Goal: Download file/media

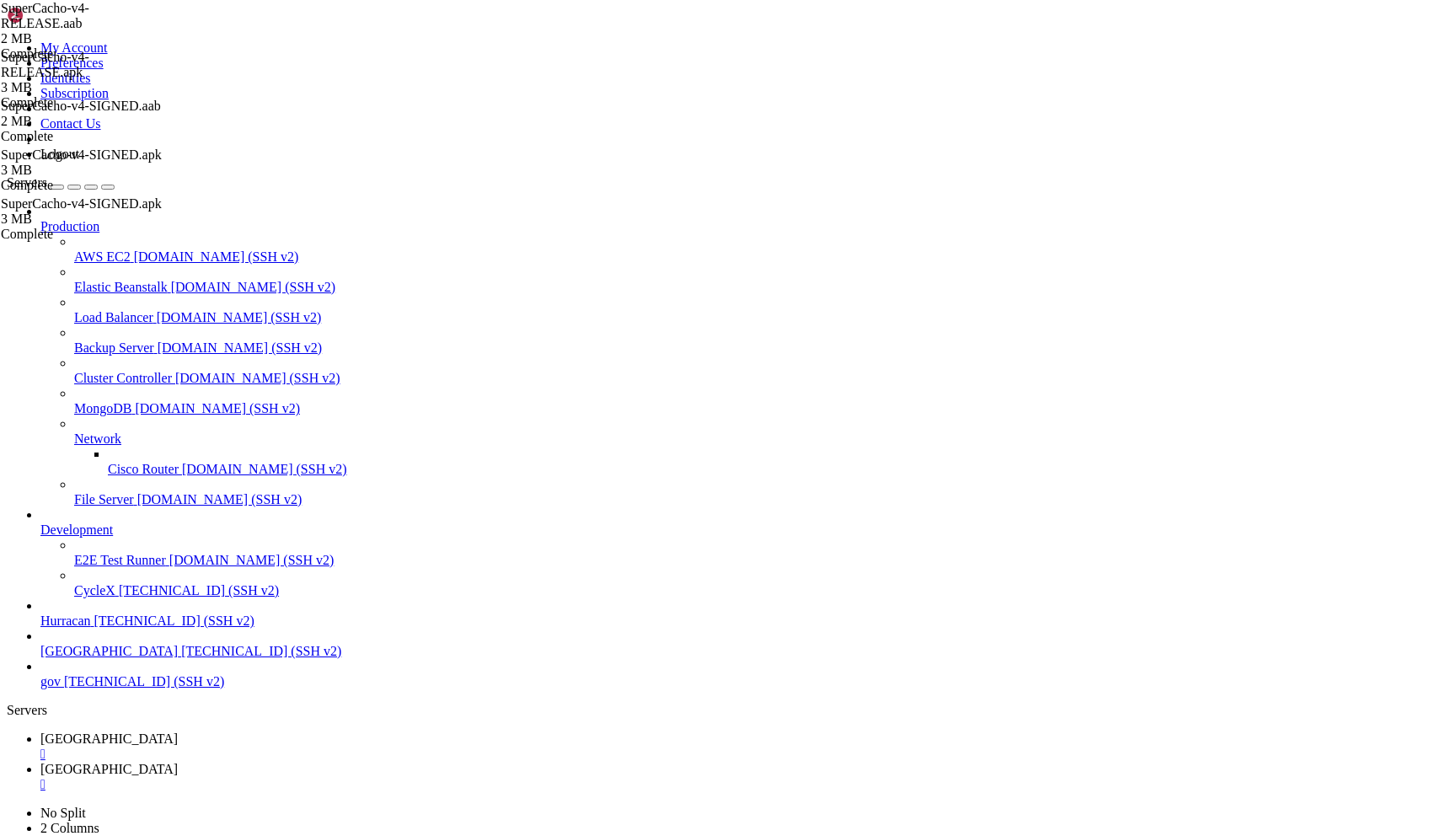
scroll to position [13, 0]
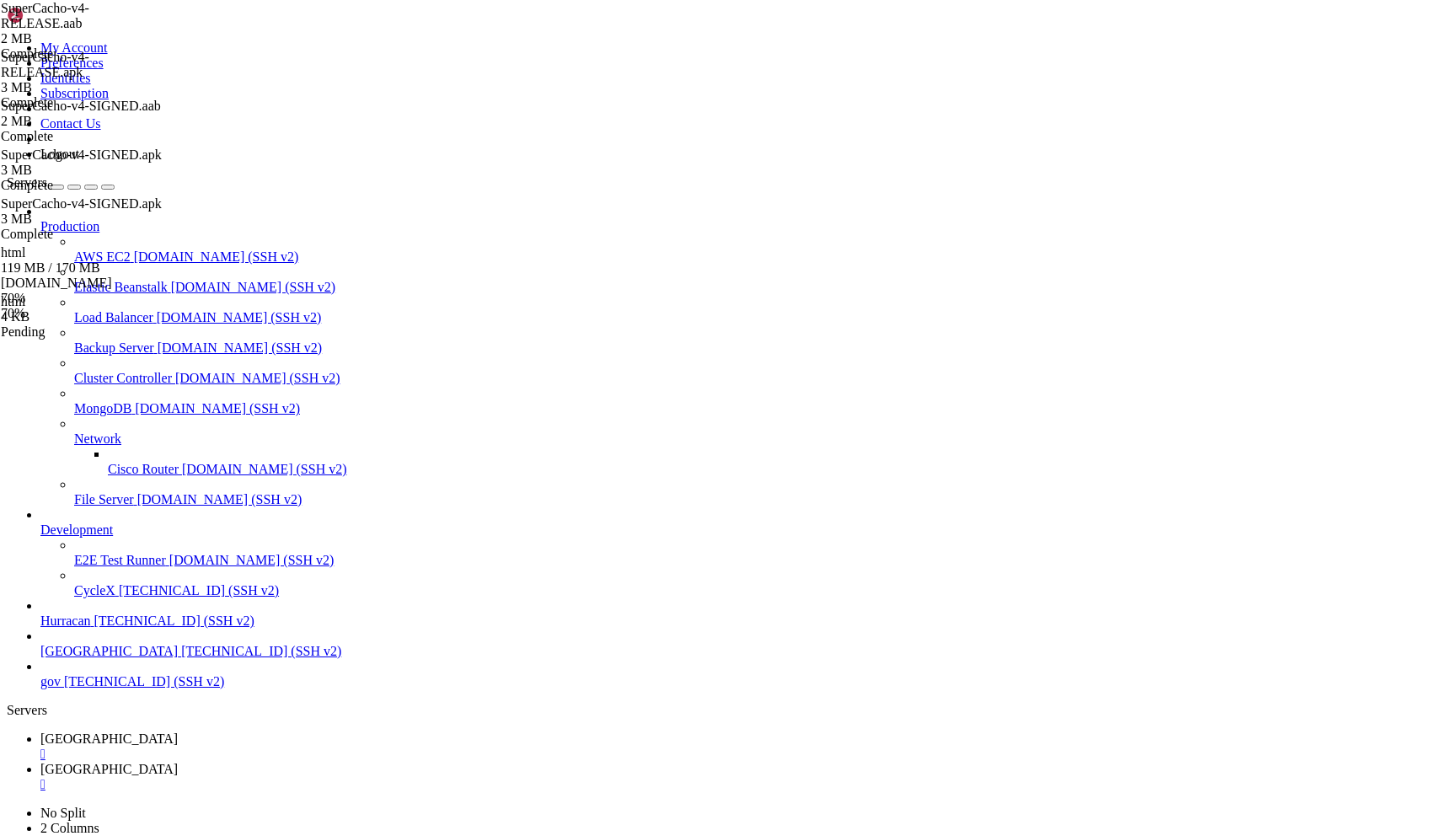
click at [169, 339] on div "Pending" at bounding box center [85, 332] width 168 height 15
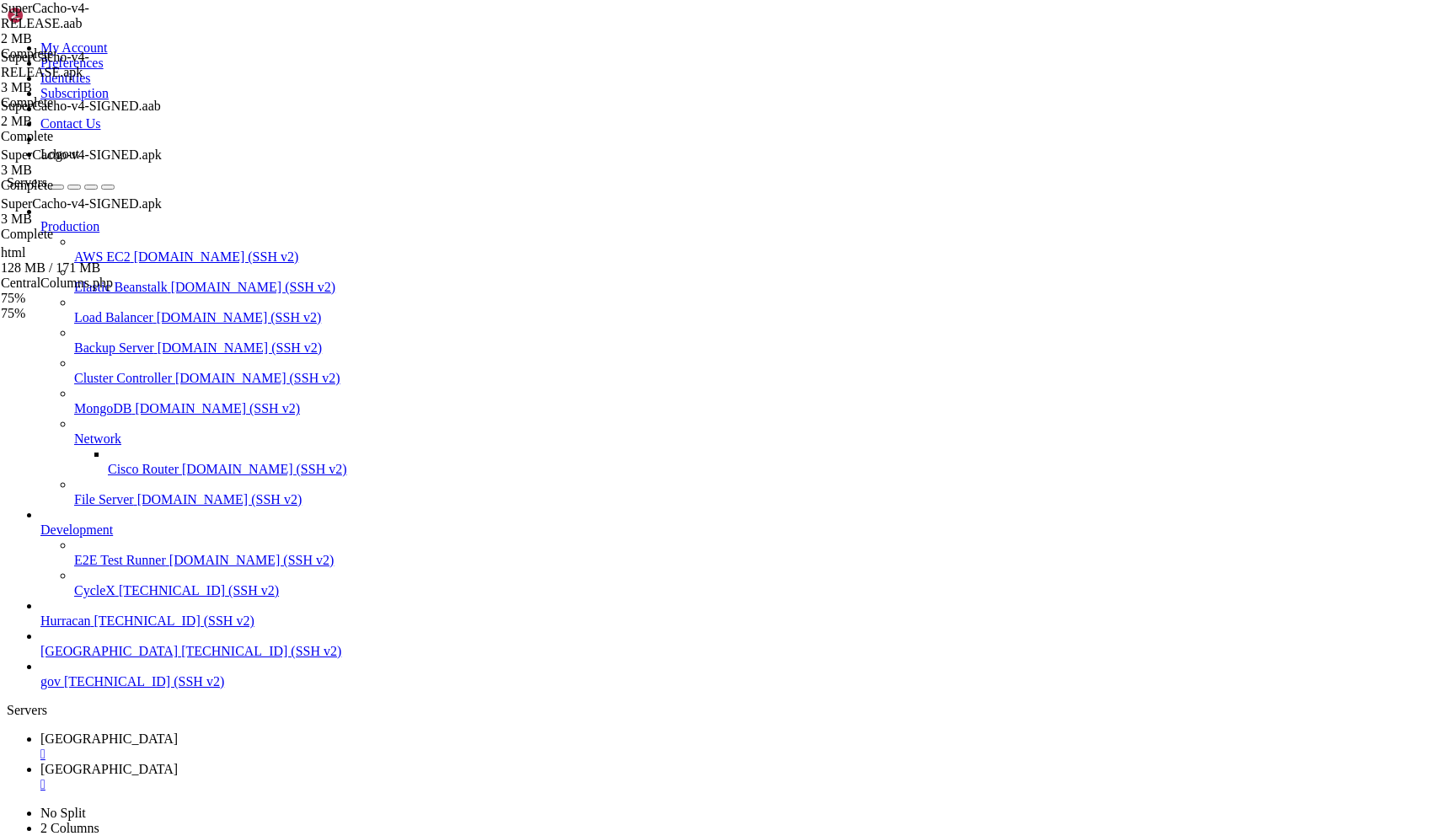
click at [178, 732] on span "bolivia" at bounding box center [109, 738] width 137 height 14
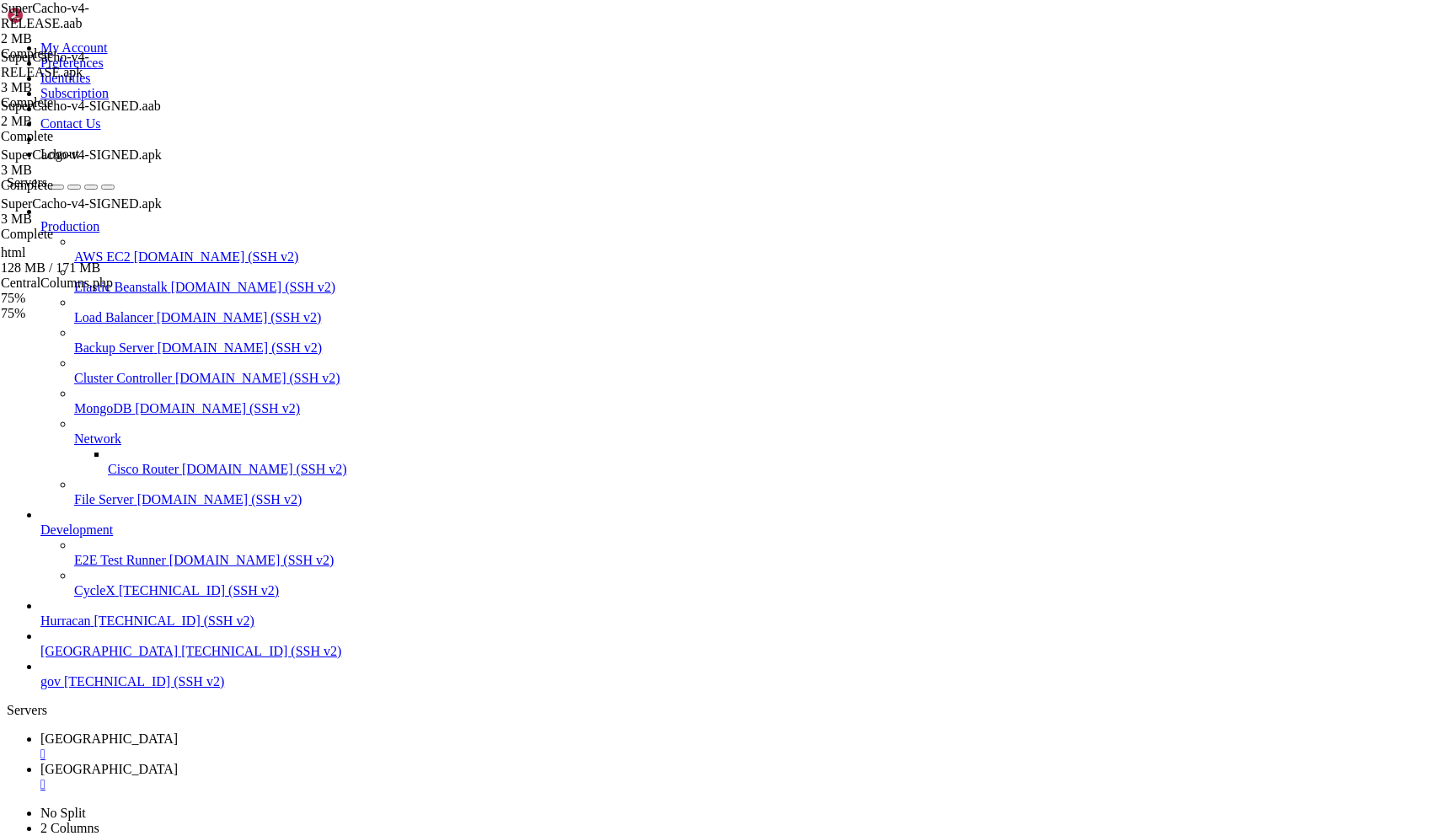
click at [327, 762] on link "bolivia " at bounding box center [745, 776] width 1409 height 30
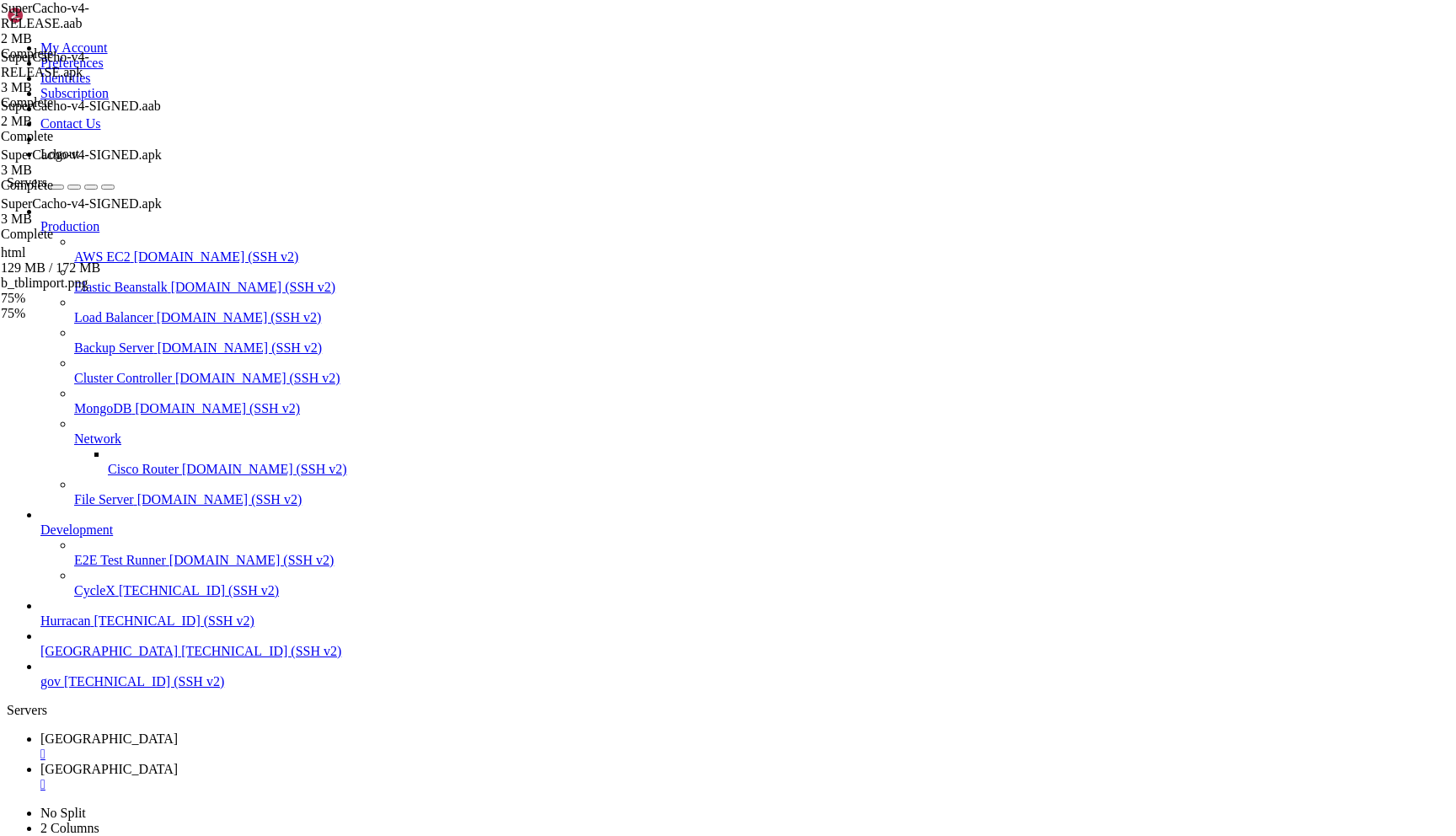
click at [178, 732] on span "bolivia" at bounding box center [109, 738] width 137 height 14
click at [178, 762] on span "bolivia" at bounding box center [109, 768] width 137 height 14
click at [178, 732] on span "bolivia" at bounding box center [109, 738] width 137 height 14
click at [328, 762] on link "bolivia " at bounding box center [745, 776] width 1409 height 30
click at [254, 732] on link "bolivia " at bounding box center [745, 746] width 1409 height 30
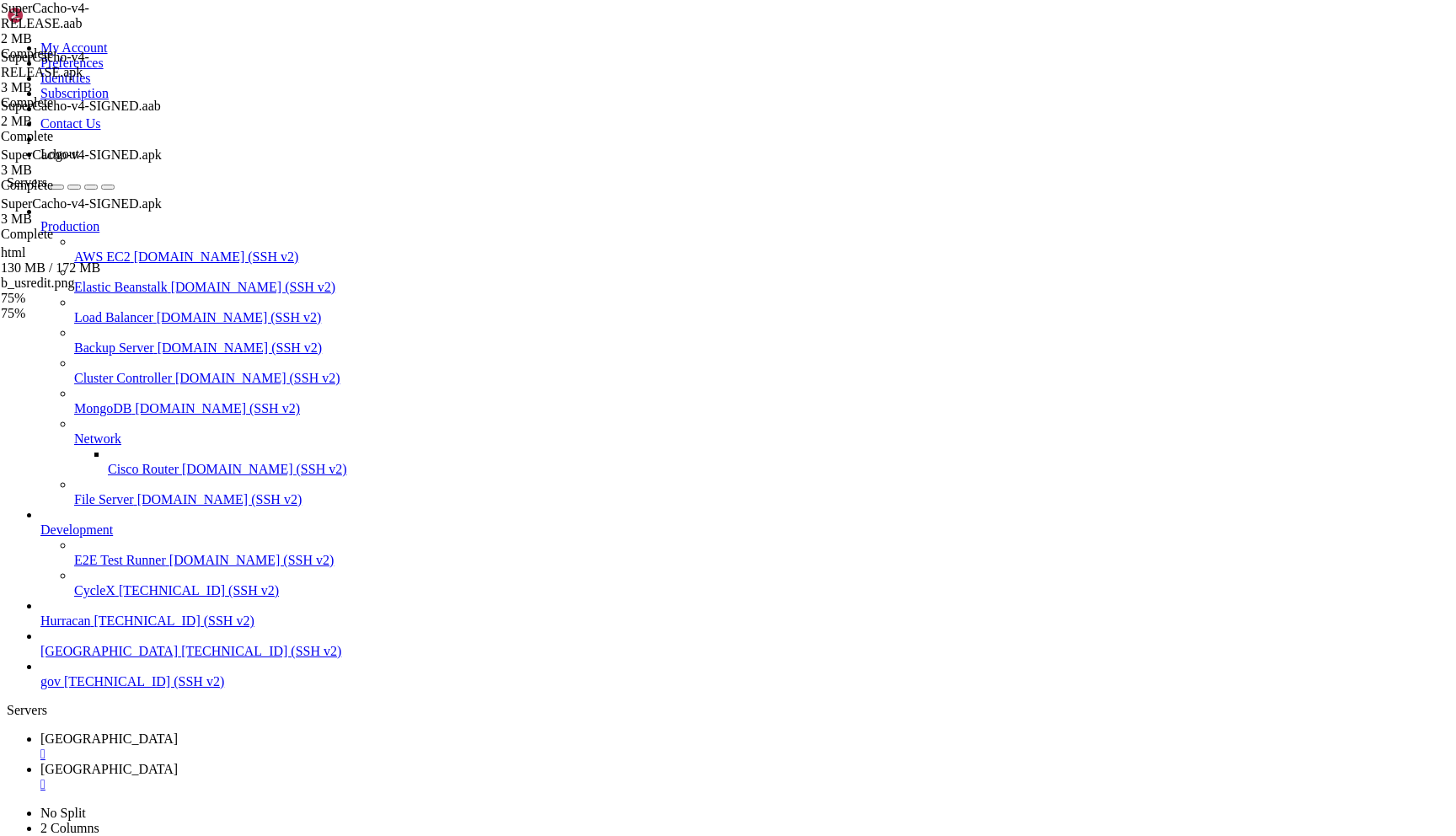
click at [178, 762] on span "bolivia" at bounding box center [109, 768] width 137 height 14
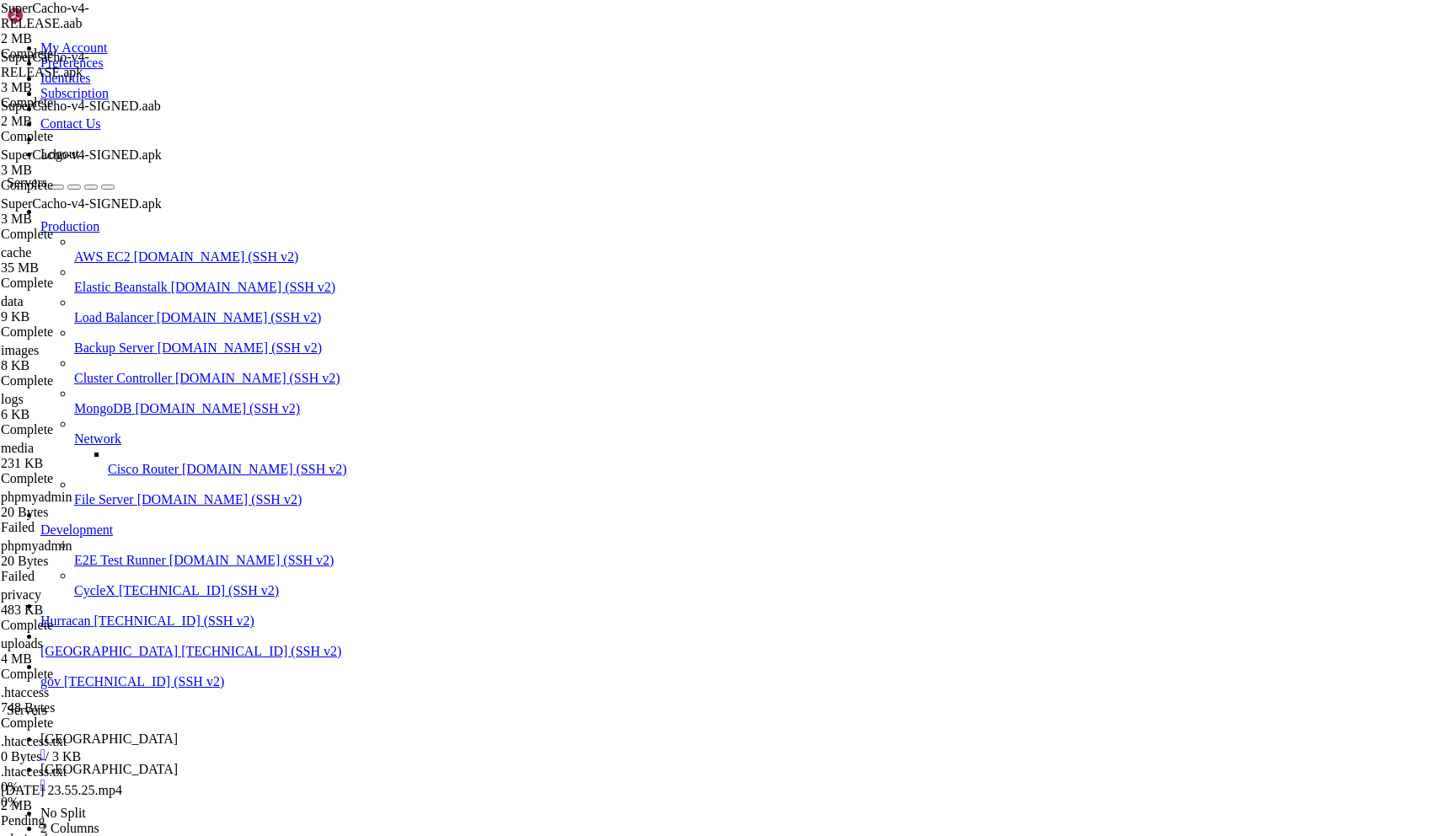
scroll to position [272, 0]
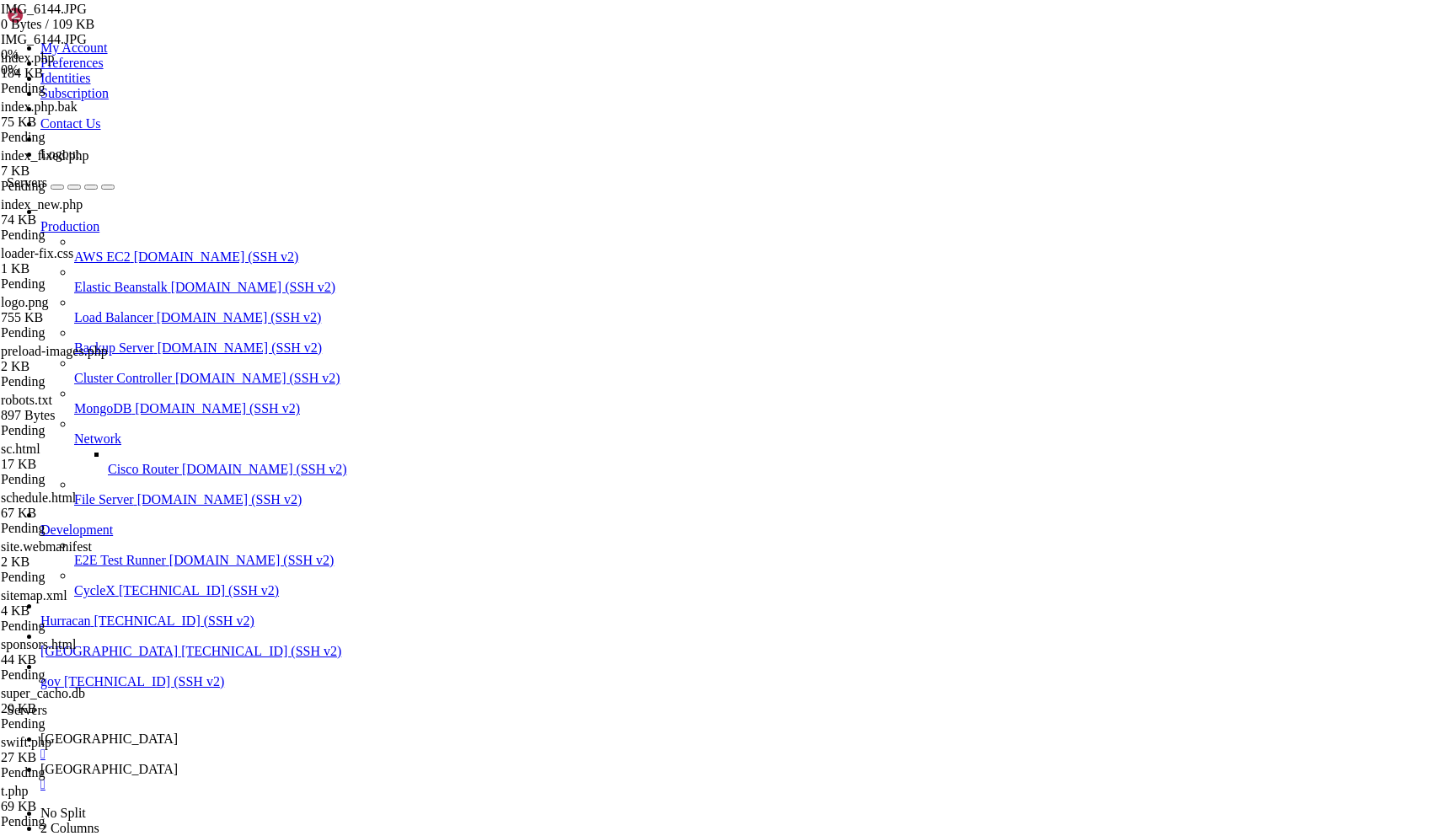
scroll to position [2002, 0]
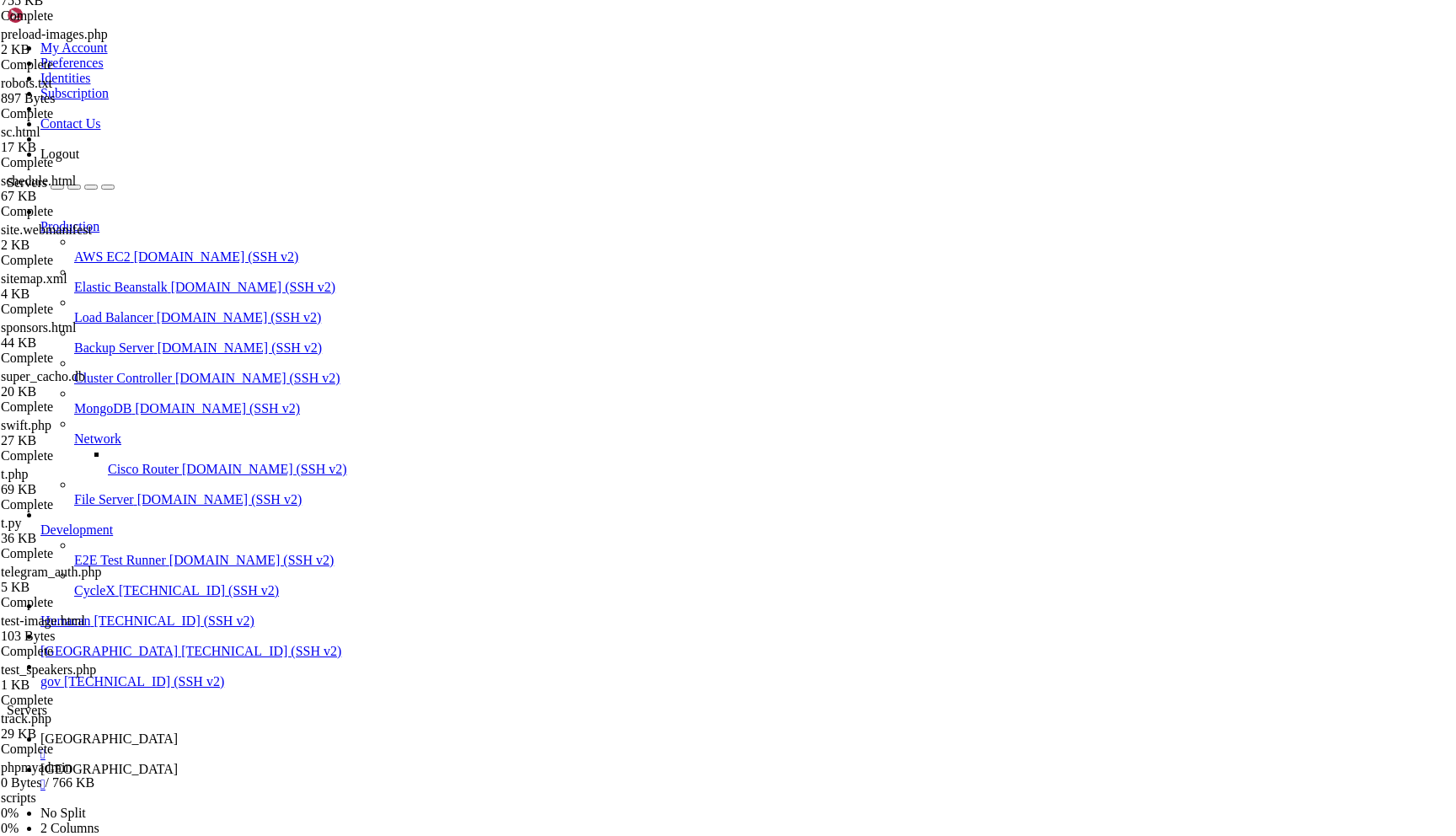
scroll to position [2050, 0]
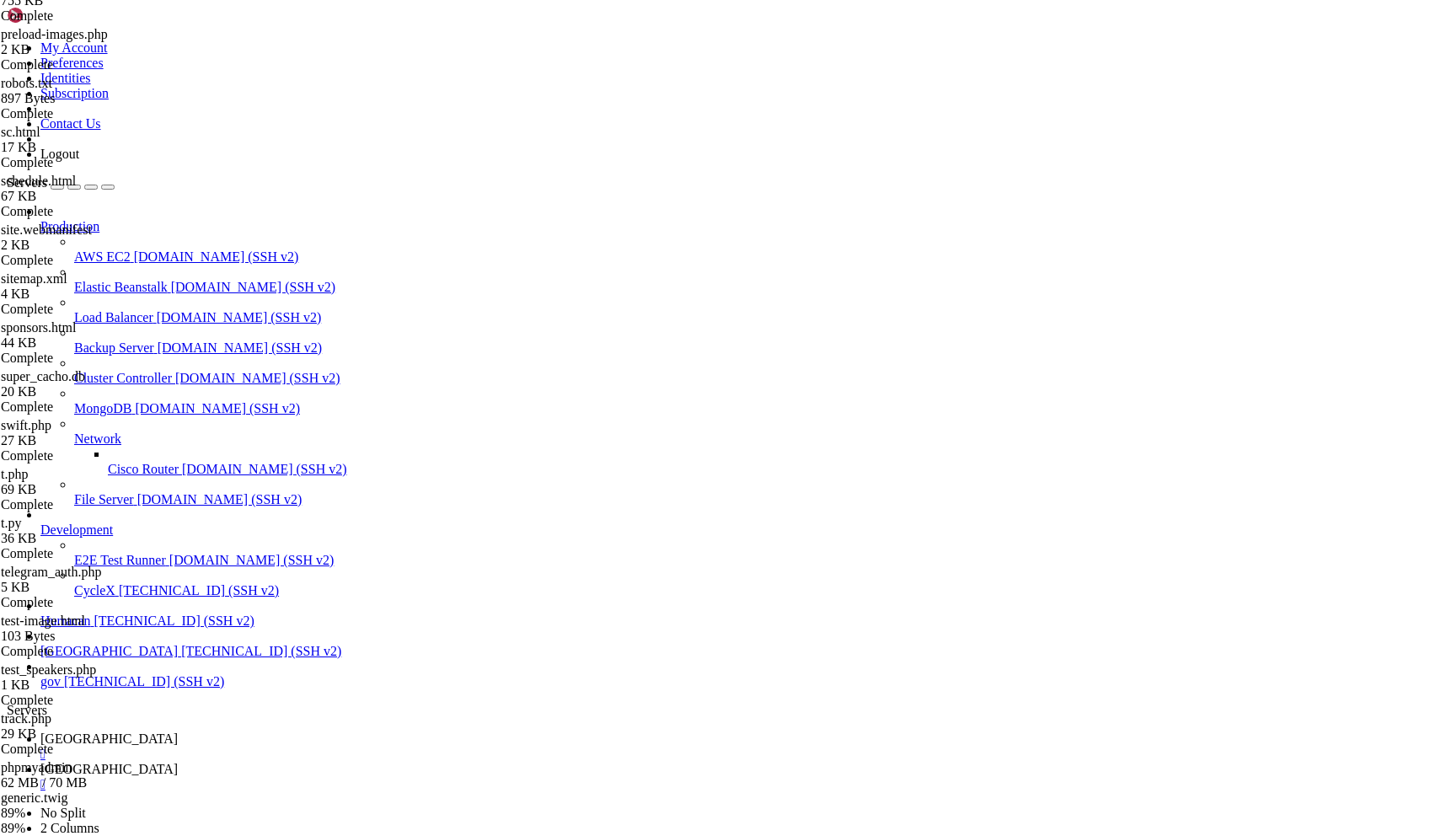
scroll to position [204, 0]
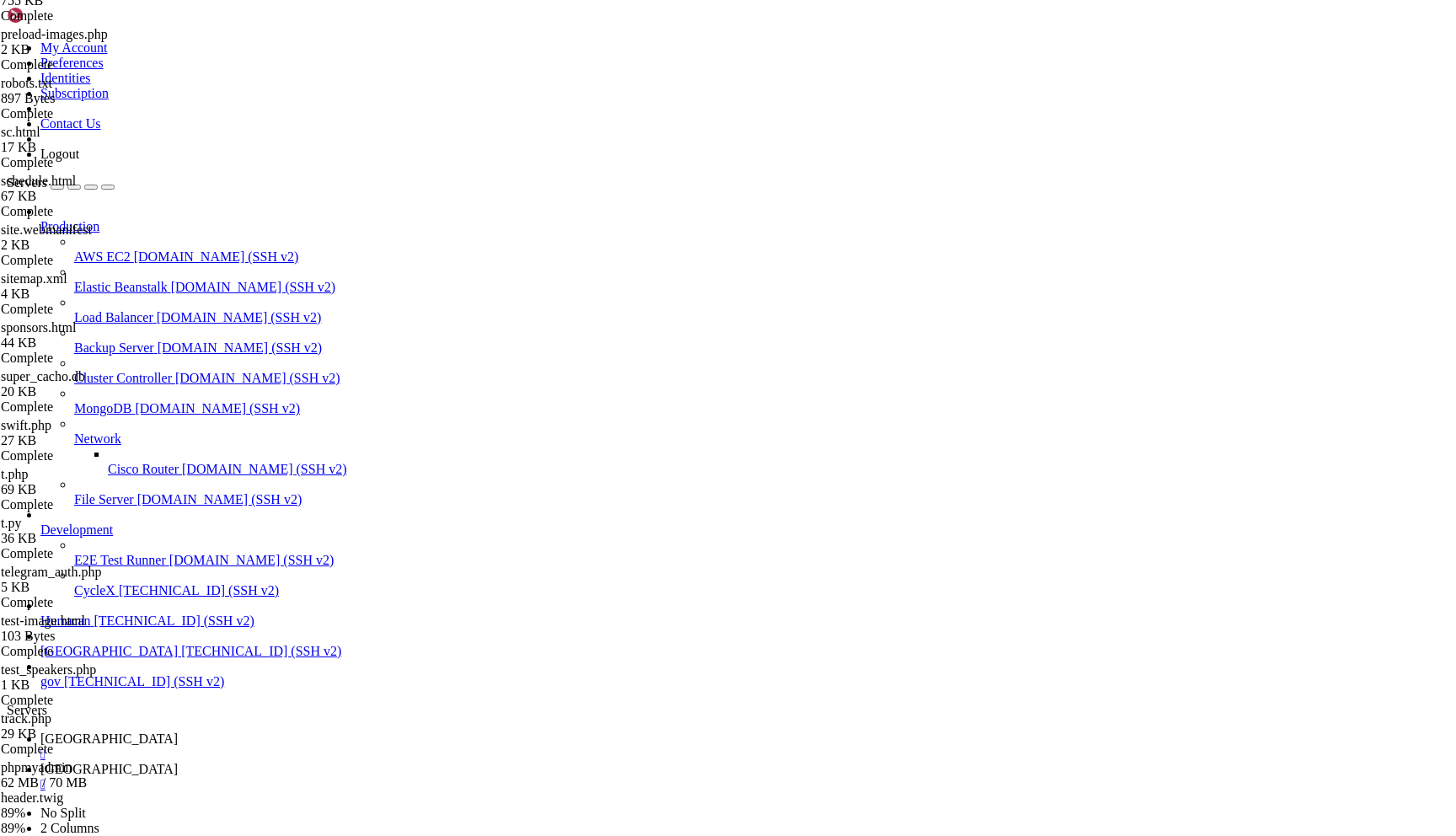
type input "/home/admin"
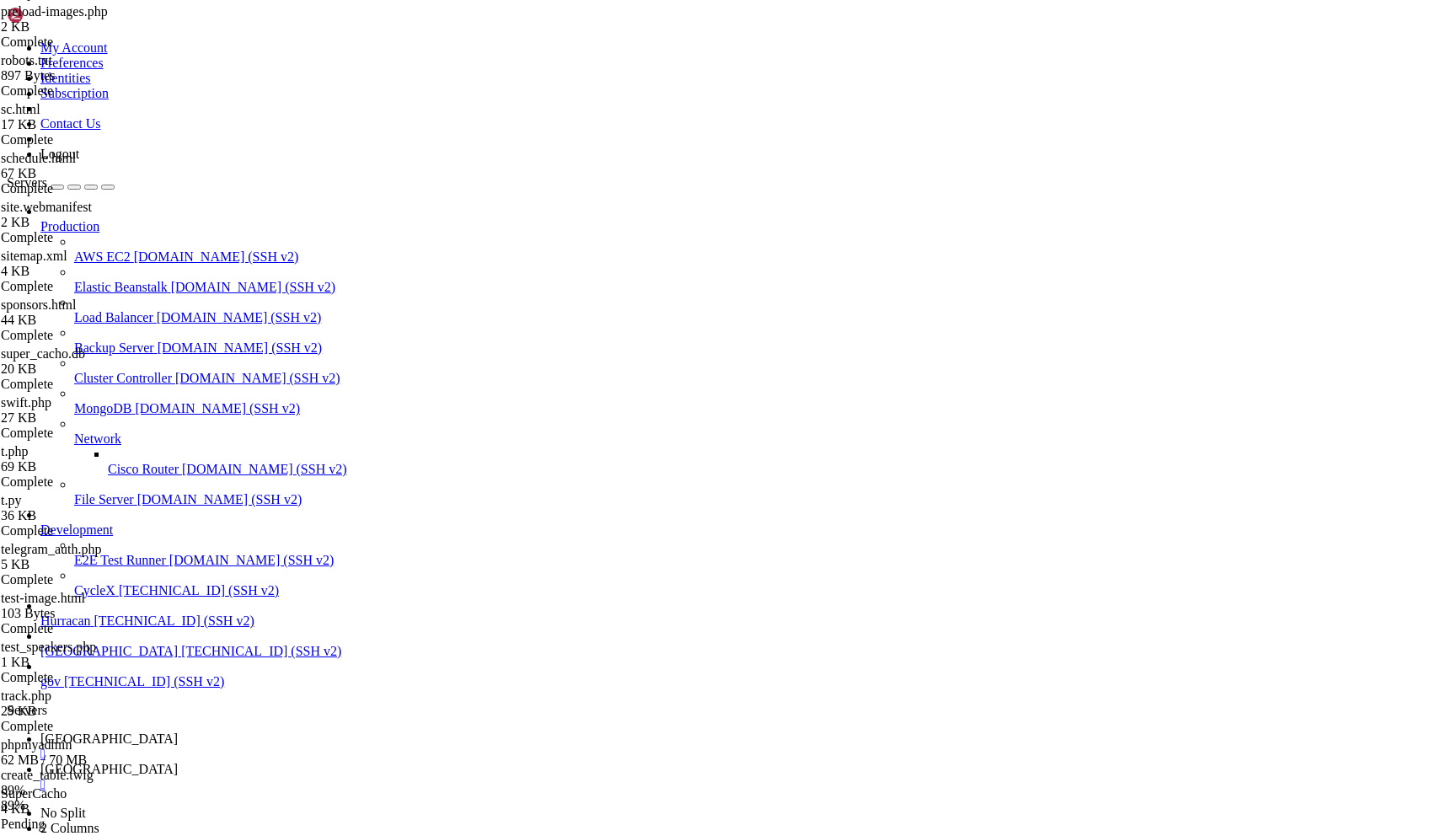
scroll to position [2099, 0]
